Goal: Task Accomplishment & Management: Use online tool/utility

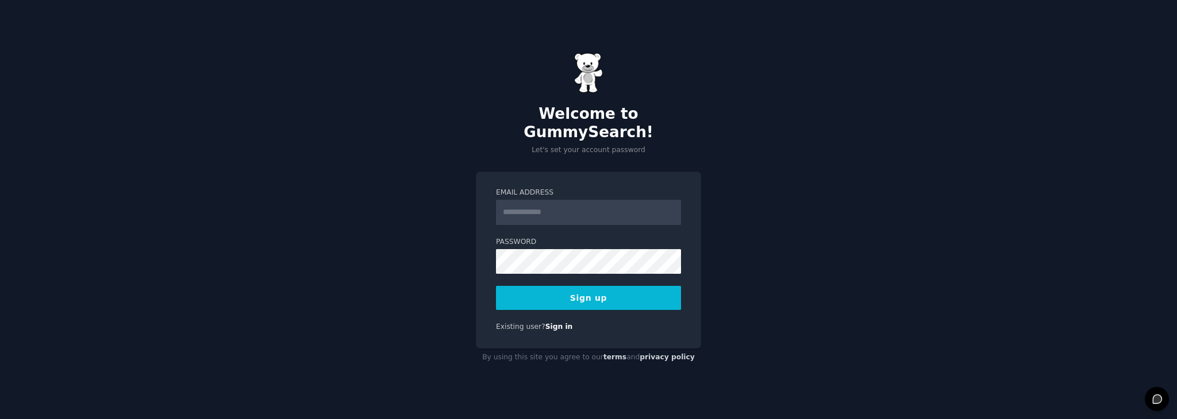
drag, startPoint x: 535, startPoint y: 225, endPoint x: 535, endPoint y: 215, distance: 9.8
click at [534, 221] on form "Email Address Password Sign up" at bounding box center [588, 249] width 185 height 123
click at [533, 201] on input "Email Address" at bounding box center [588, 212] width 185 height 25
type input "**********"
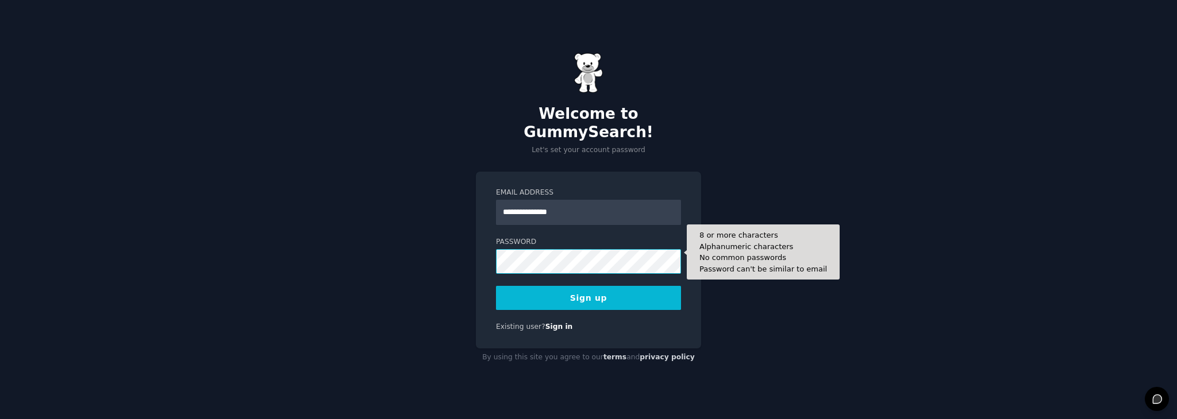
click at [496, 286] on button "Sign up" at bounding box center [588, 298] width 185 height 24
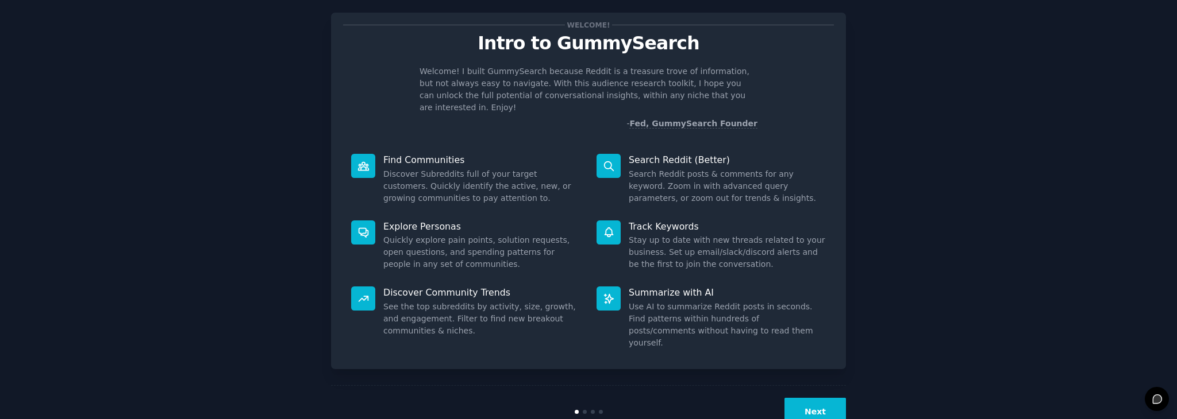
scroll to position [30, 0]
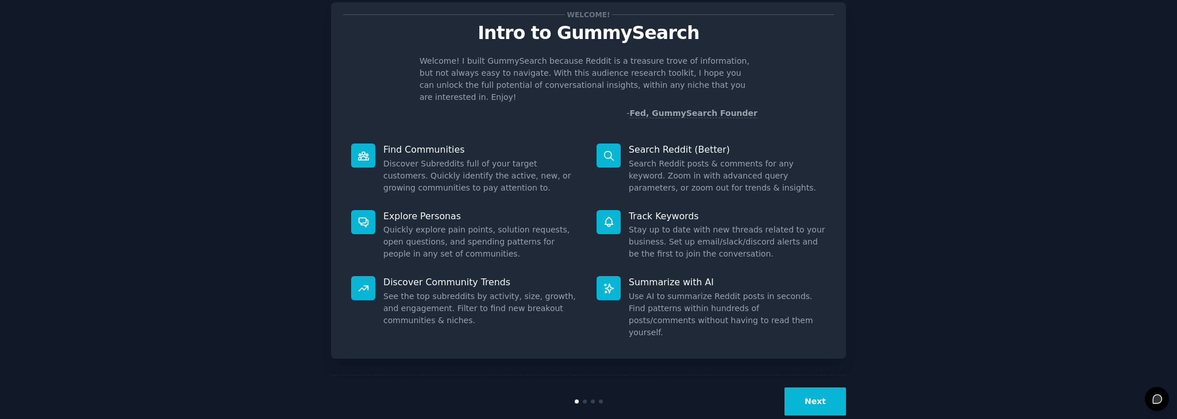
click at [823, 388] on button "Next" at bounding box center [814, 402] width 61 height 28
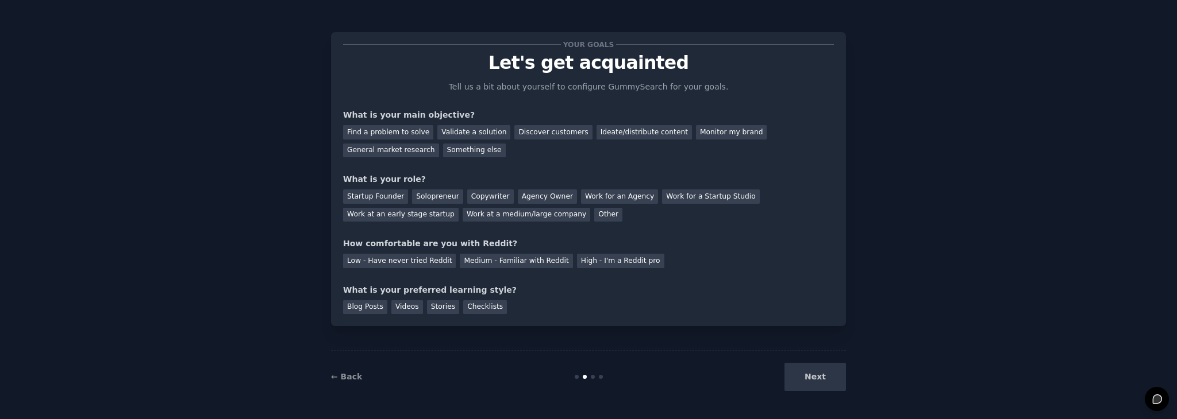
click at [821, 377] on div "Next" at bounding box center [760, 377] width 172 height 28
click at [407, 134] on div "Find a problem to solve" at bounding box center [388, 132] width 90 height 14
click at [448, 129] on div "Validate a solution" at bounding box center [473, 132] width 73 height 14
click at [410, 132] on div "Find a problem to solve" at bounding box center [388, 132] width 90 height 14
click at [372, 195] on div "Startup Founder" at bounding box center [375, 197] width 65 height 14
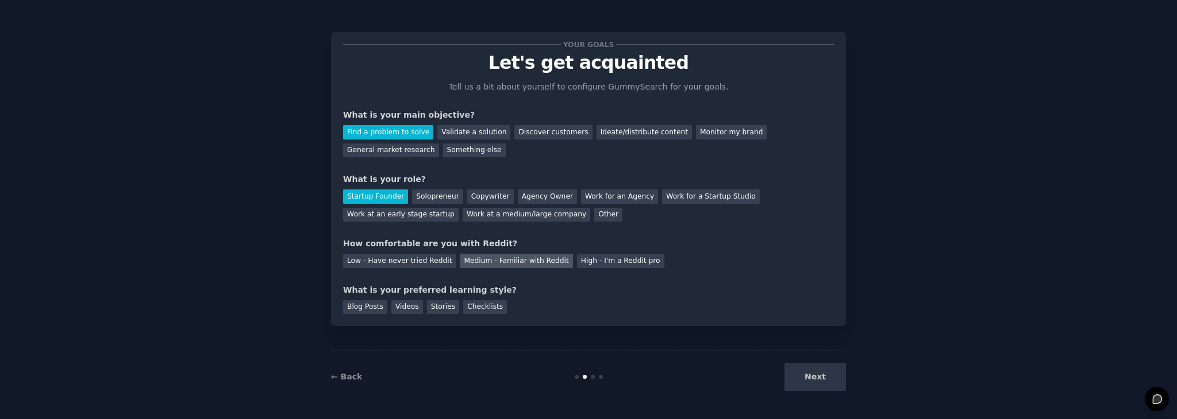
click at [483, 263] on div "Medium - Familiar with Reddit" at bounding box center [516, 261] width 113 height 14
click at [468, 307] on div "Checklists" at bounding box center [485, 308] width 44 height 14
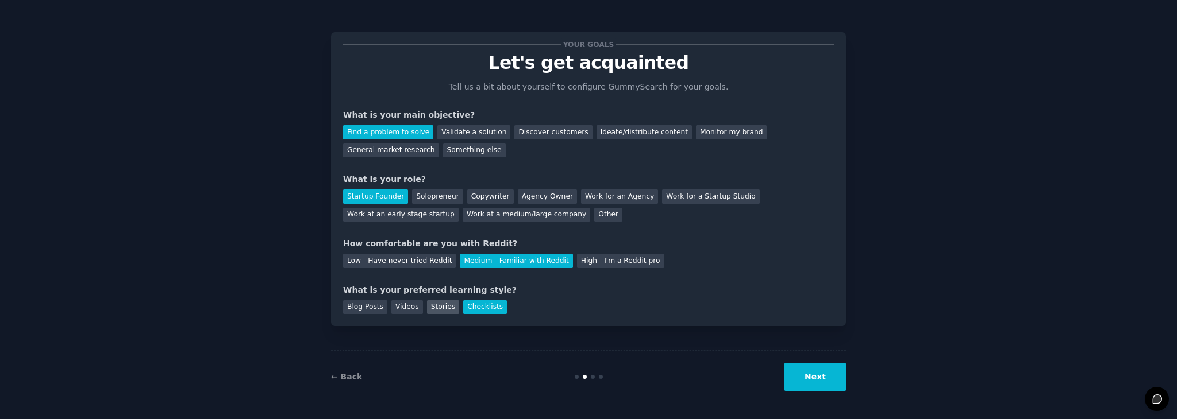
click at [432, 307] on div "Stories" at bounding box center [443, 308] width 32 height 14
click at [405, 309] on div "Videos" at bounding box center [407, 308] width 32 height 14
click at [811, 379] on button "Next" at bounding box center [814, 377] width 61 height 28
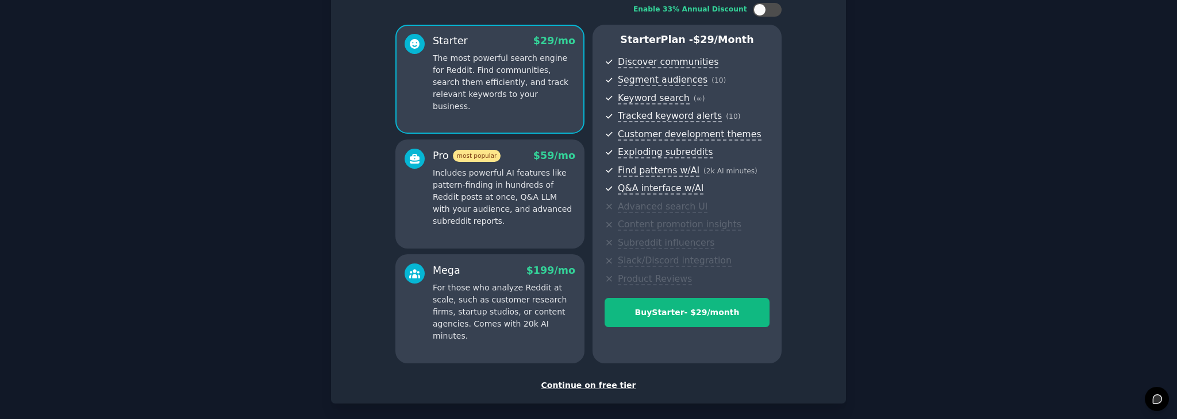
scroll to position [131, 0]
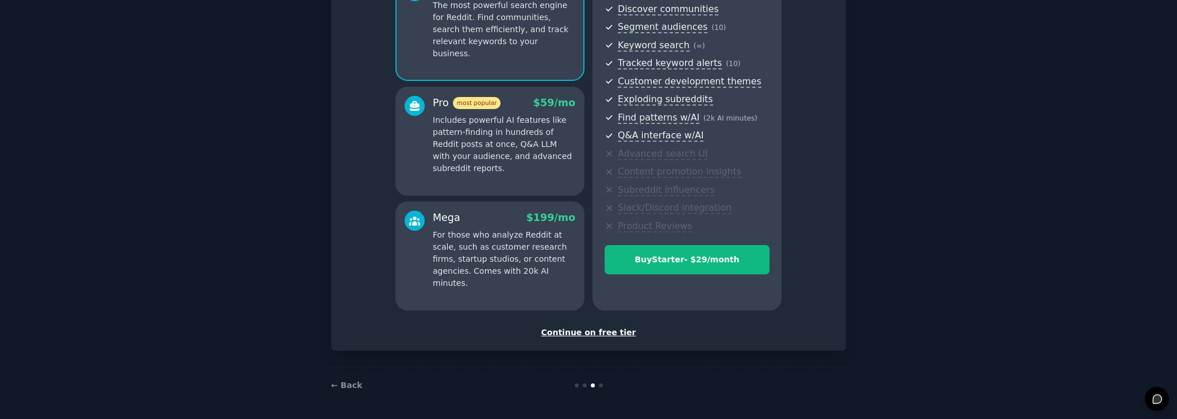
click at [584, 332] on div "Continue on free tier" at bounding box center [588, 333] width 491 height 12
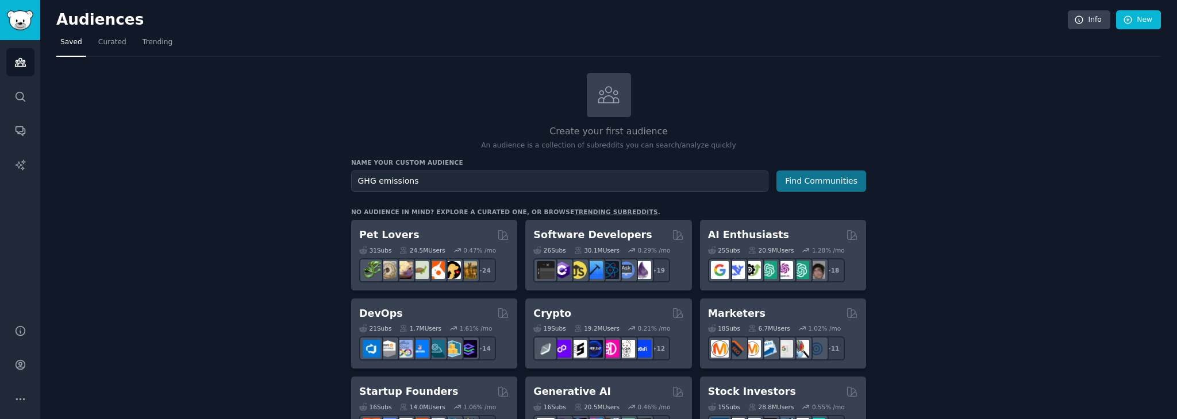
type input "GHG emissions"
click at [821, 178] on button "Find Communities" at bounding box center [821, 181] width 90 height 21
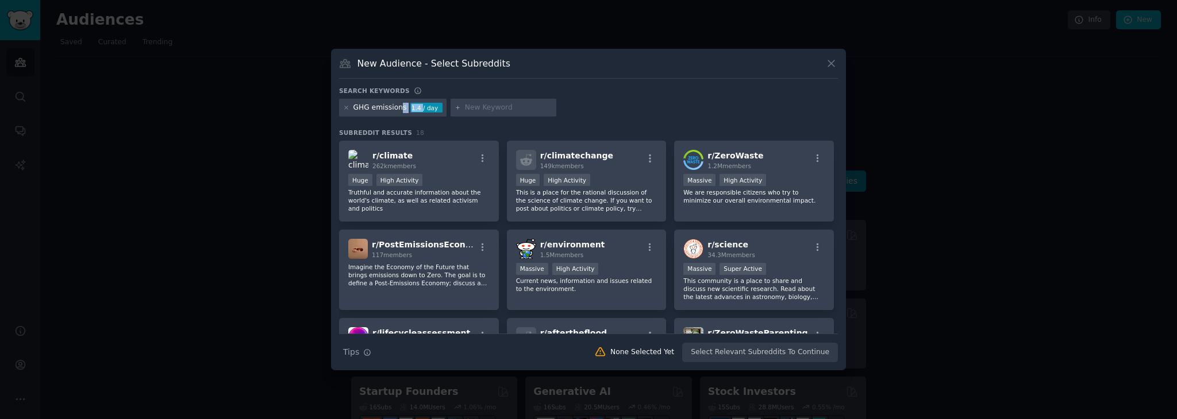
drag, startPoint x: 414, startPoint y: 107, endPoint x: 395, endPoint y: 108, distance: 19.0
click at [397, 107] on div "GHG emissions 1.4 / day" at bounding box center [392, 108] width 107 height 18
click at [479, 153] on icon "button" at bounding box center [482, 158] width 10 height 10
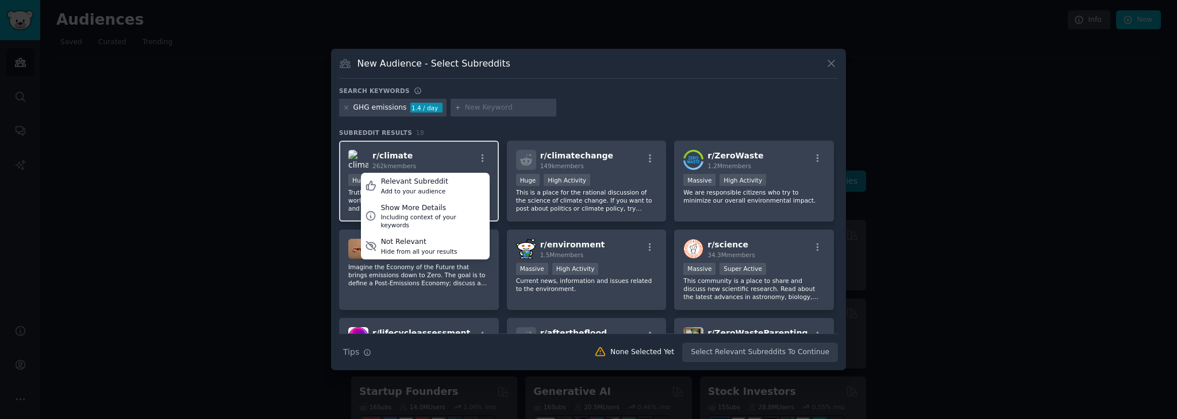
click at [460, 161] on div "r/ climate 262k members Relevant Subreddit Add to your audience Show More Detai…" at bounding box center [418, 160] width 141 height 20
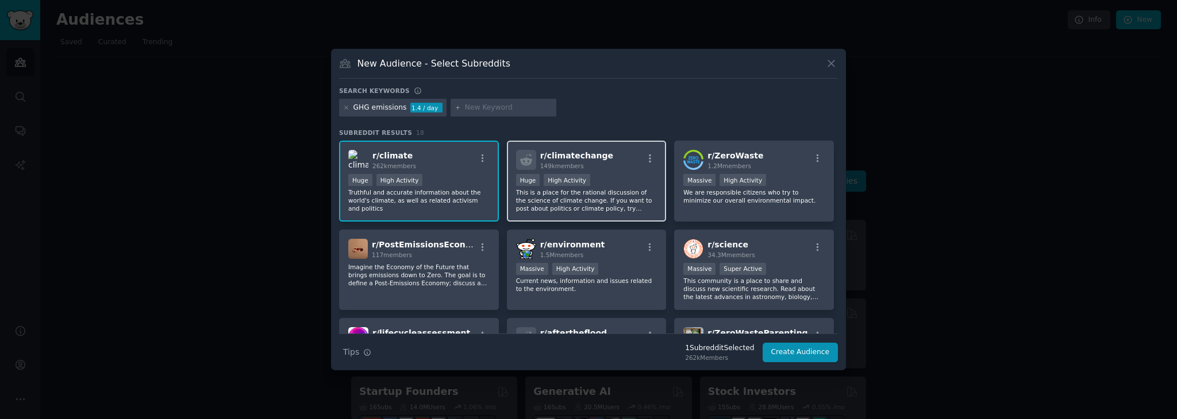
click at [533, 171] on div "r/ climatechange 149k members 100,000 - 1,000,000 members Huge High Activity Th…" at bounding box center [587, 181] width 160 height 81
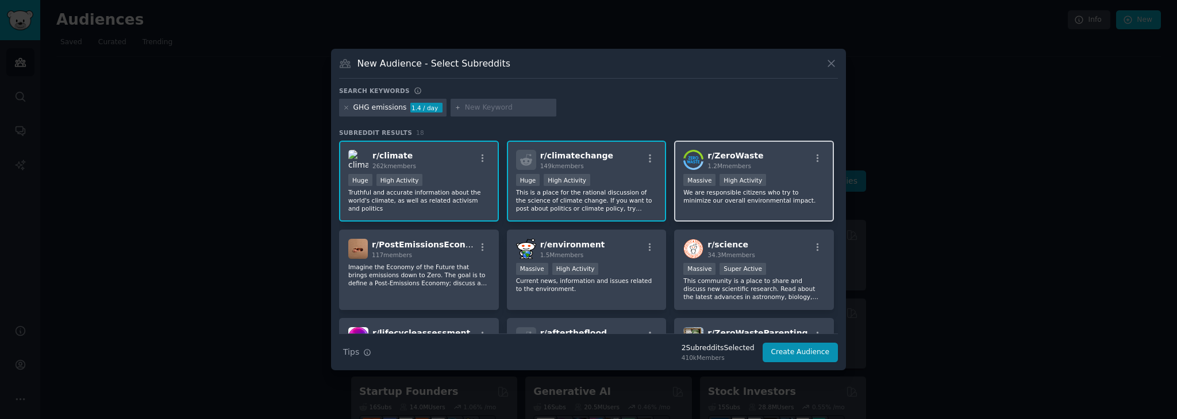
click at [792, 165] on div "r/ ZeroWaste 1.2M members" at bounding box center [753, 160] width 141 height 20
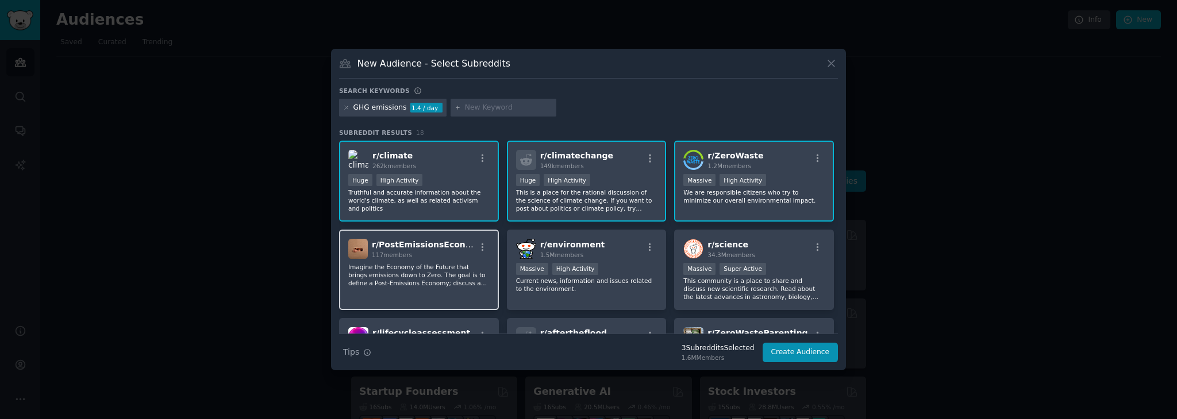
click at [448, 291] on div "r/ PostEmissionsEconomy 117 members Imagine the Economy of the Future that brin…" at bounding box center [419, 270] width 160 height 81
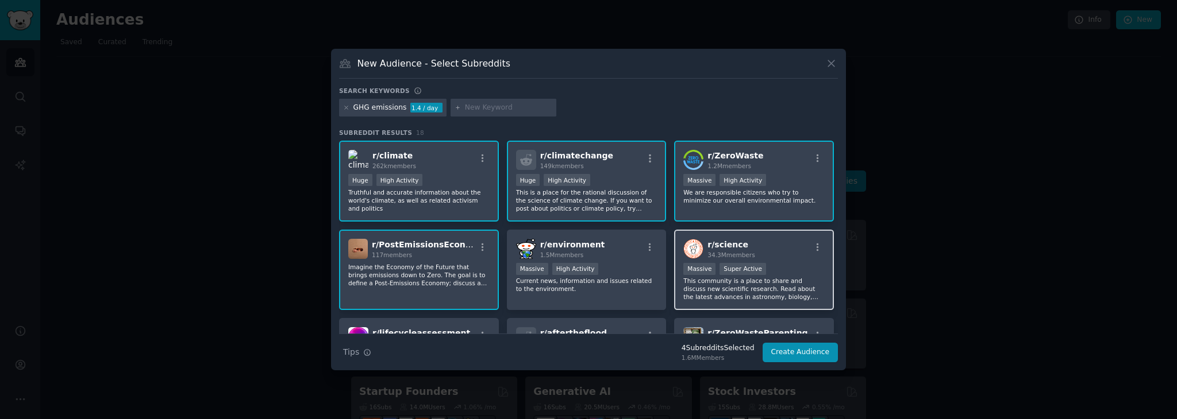
drag, startPoint x: 591, startPoint y: 291, endPoint x: 723, endPoint y: 274, distance: 133.2
click at [594, 291] on p "Current news, information and issues related to the environment." at bounding box center [586, 285] width 141 height 16
click at [745, 278] on p "This community is a place to share and discuss new scientific research. Read ab…" at bounding box center [753, 289] width 141 height 24
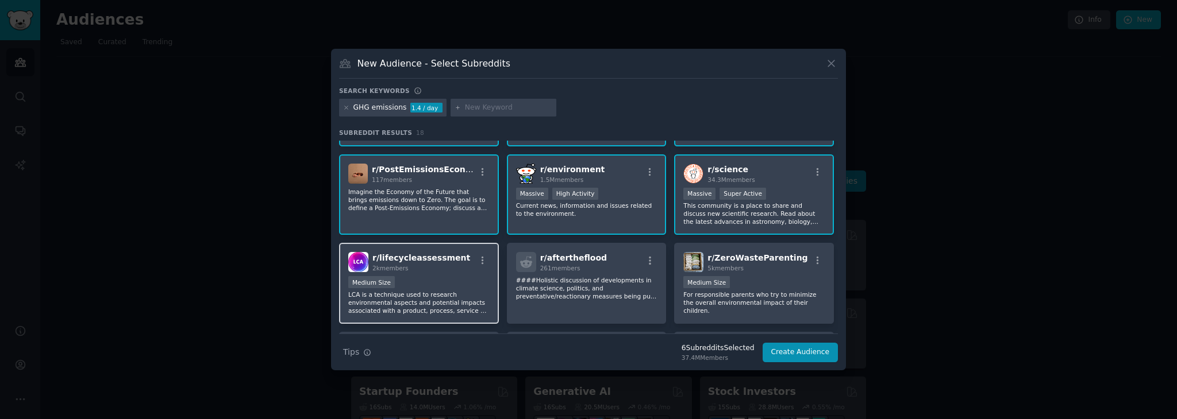
scroll to position [95, 0]
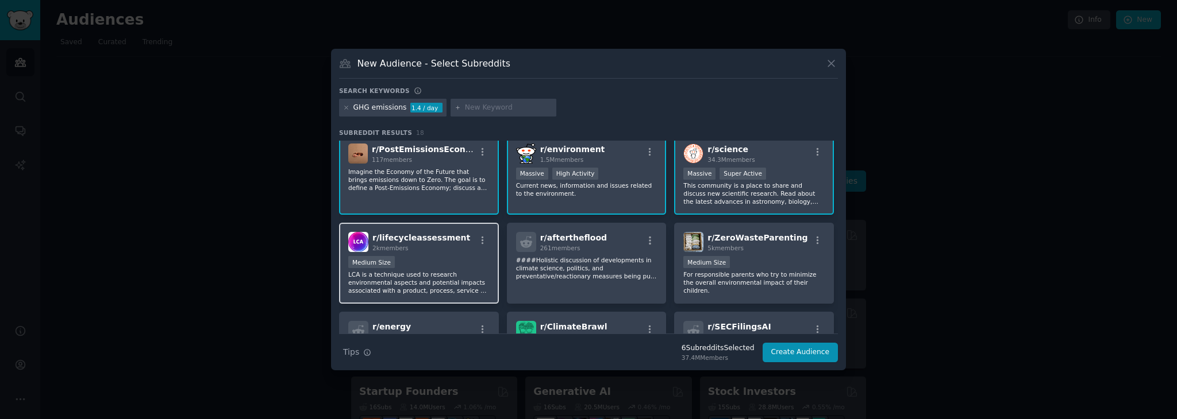
click at [429, 267] on div "Medium Size" at bounding box center [418, 263] width 141 height 14
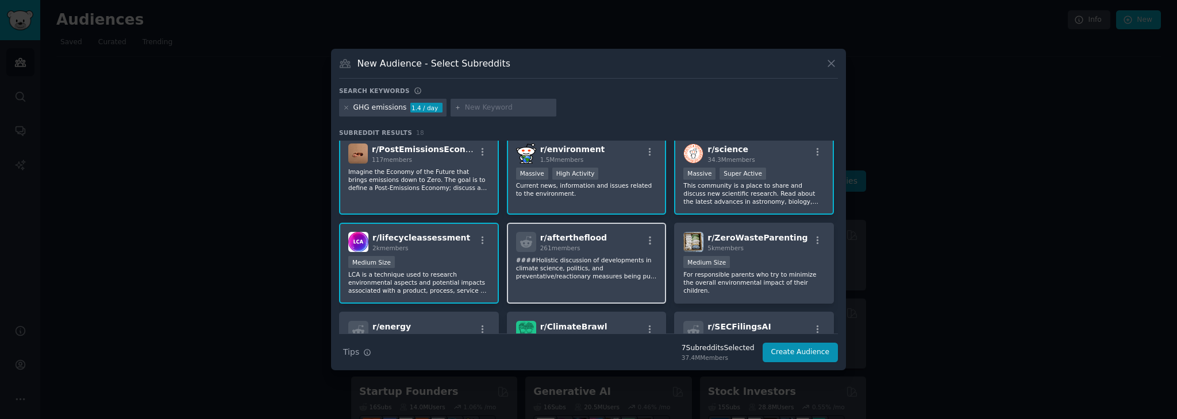
click at [560, 260] on p "####Holistic discussion of developments in climate science, politics, and preve…" at bounding box center [586, 268] width 141 height 24
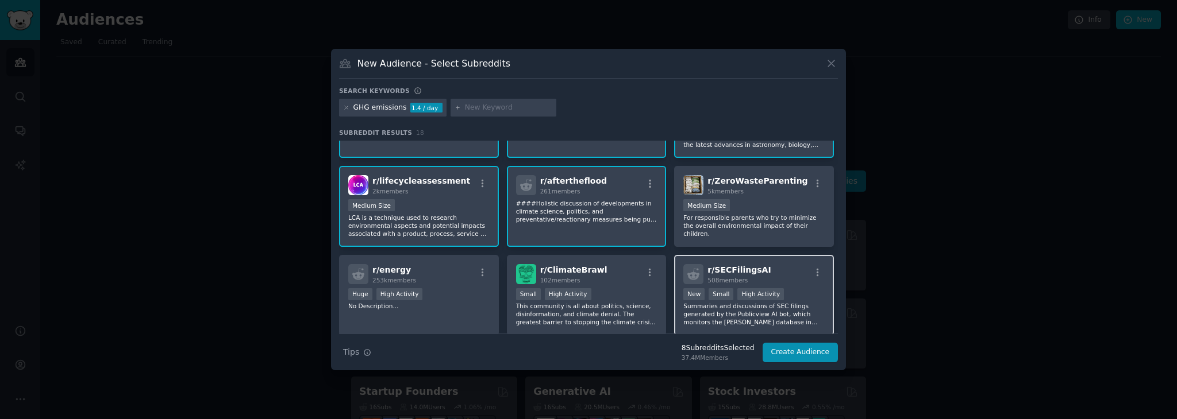
scroll to position [82, 0]
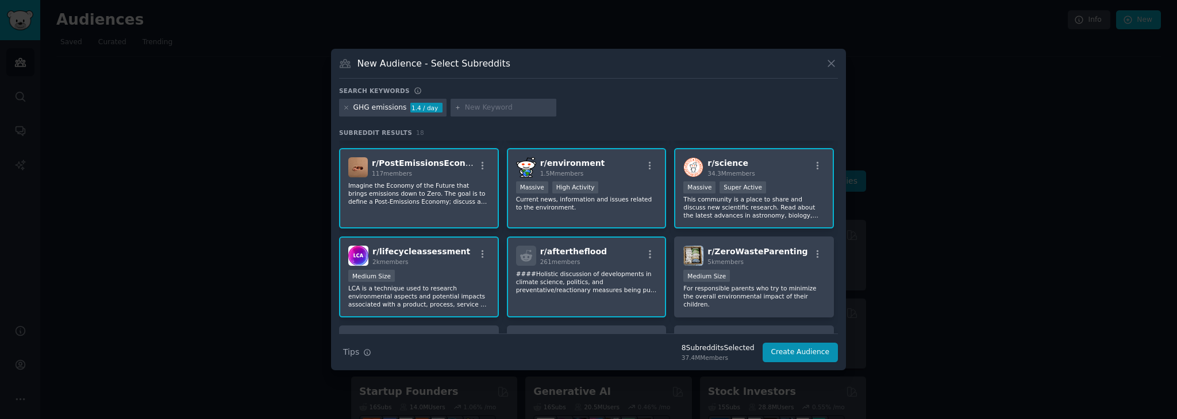
click at [613, 293] on div "r/ aftertheflood 261 members ####Holistic discussion of developments in climate…" at bounding box center [587, 277] width 160 height 81
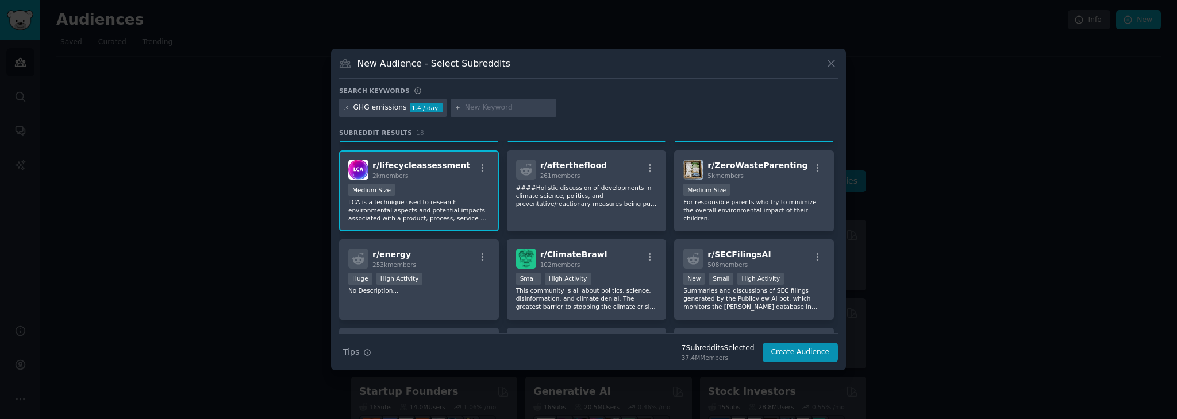
scroll to position [0, 0]
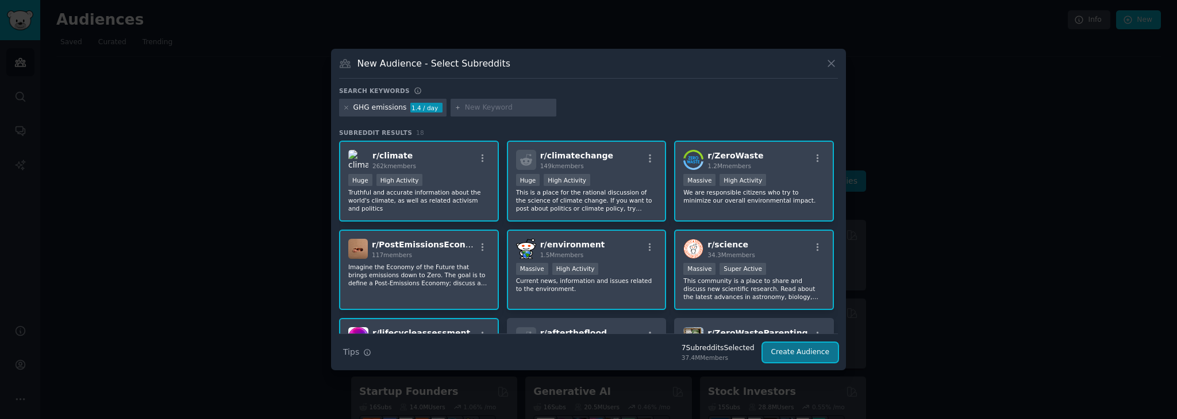
click at [795, 356] on button "Create Audience" at bounding box center [800, 353] width 76 height 20
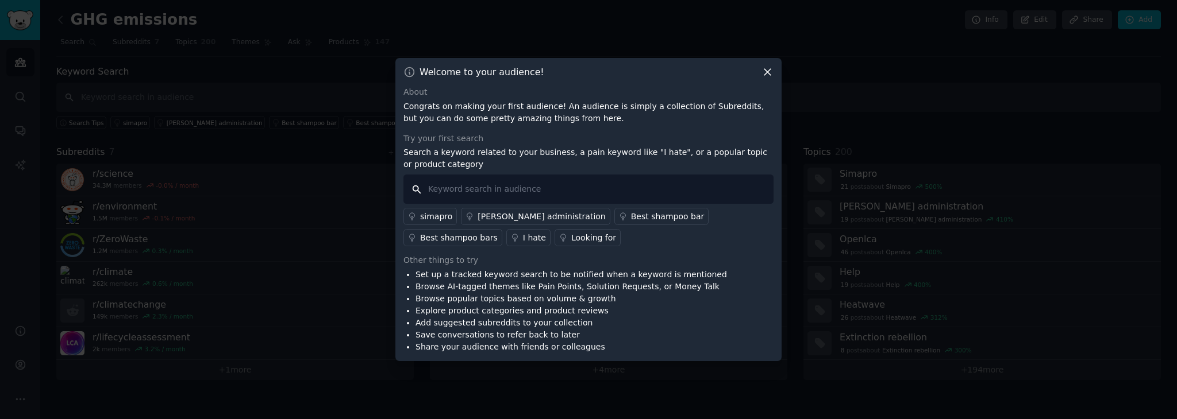
click at [498, 192] on input "text" at bounding box center [588, 189] width 370 height 29
type input "data"
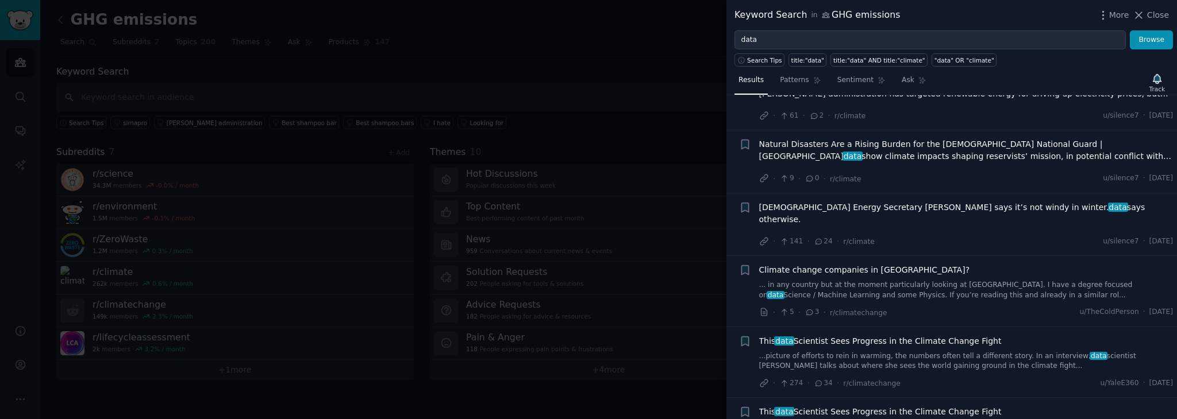
scroll to position [479, 0]
